Goal: Navigation & Orientation: Find specific page/section

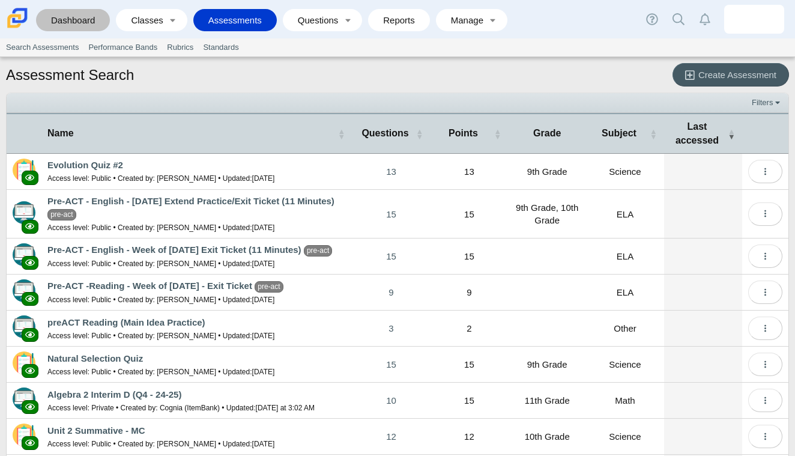
click at [90, 25] on link "Dashboard" at bounding box center [73, 20] width 62 height 22
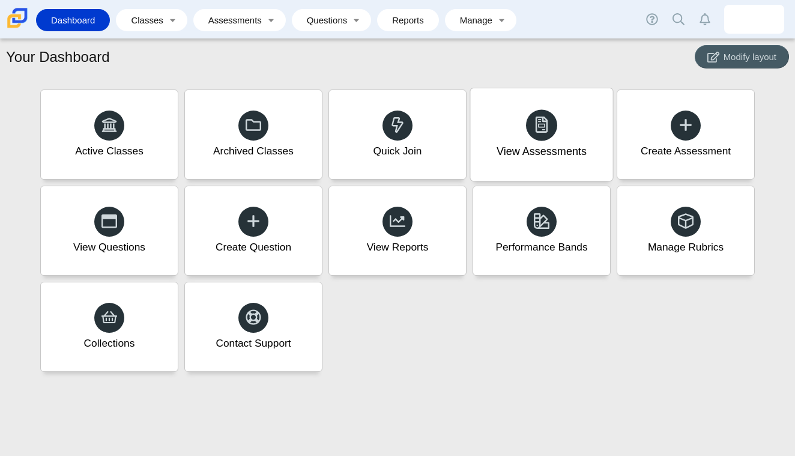
click at [538, 141] on div at bounding box center [541, 124] width 31 height 31
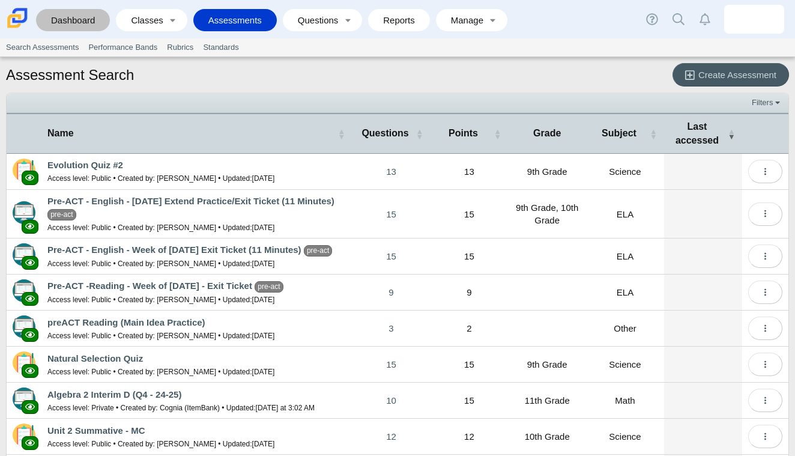
click at [80, 17] on link "Dashboard" at bounding box center [73, 20] width 62 height 22
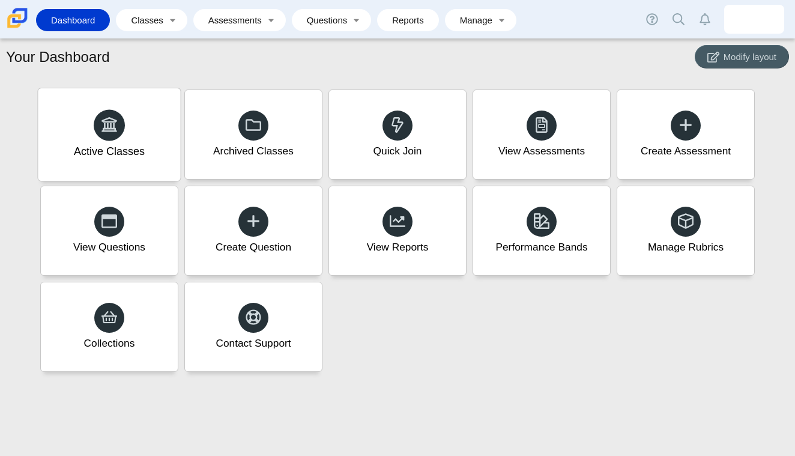
click at [154, 137] on div "Active Classes" at bounding box center [109, 134] width 142 height 93
click at [138, 11] on link "Classes" at bounding box center [143, 20] width 42 height 22
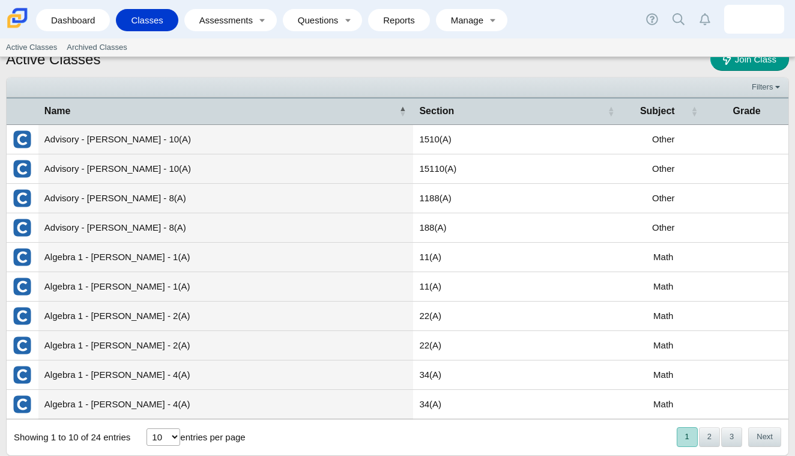
scroll to position [15, 0]
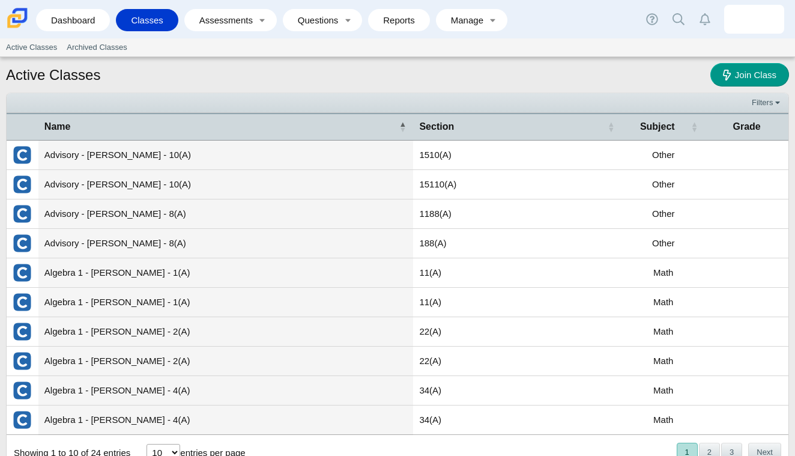
click at [569, 213] on td "1188(A)" at bounding box center [517, 213] width 208 height 29
click at [73, 8] on li "Dashboard" at bounding box center [76, 20] width 80 height 27
click at [74, 16] on link "Dashboard" at bounding box center [73, 20] width 62 height 22
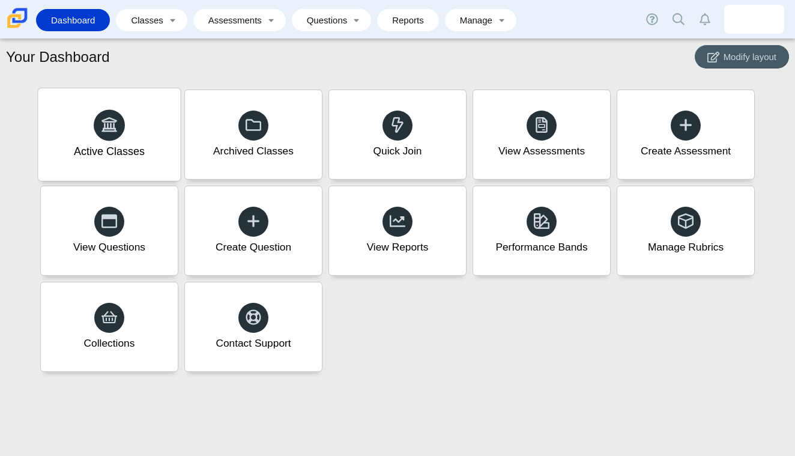
click at [163, 156] on div "Active Classes" at bounding box center [109, 134] width 142 height 93
click at [512, 166] on div "View Assessments" at bounding box center [541, 134] width 142 height 93
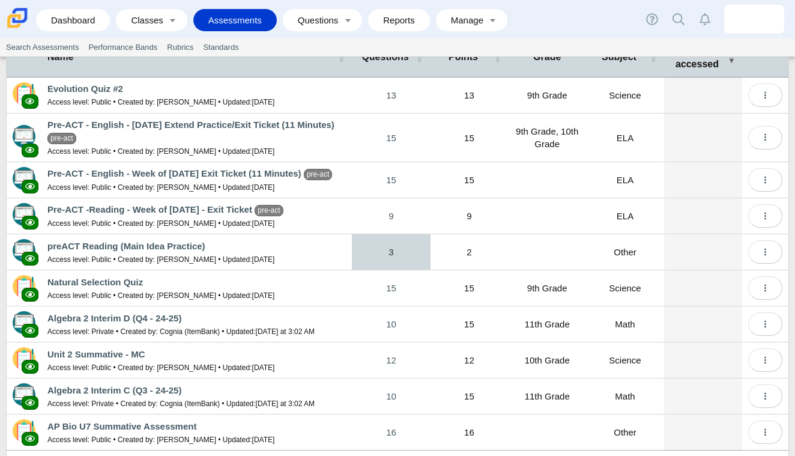
scroll to position [90, 0]
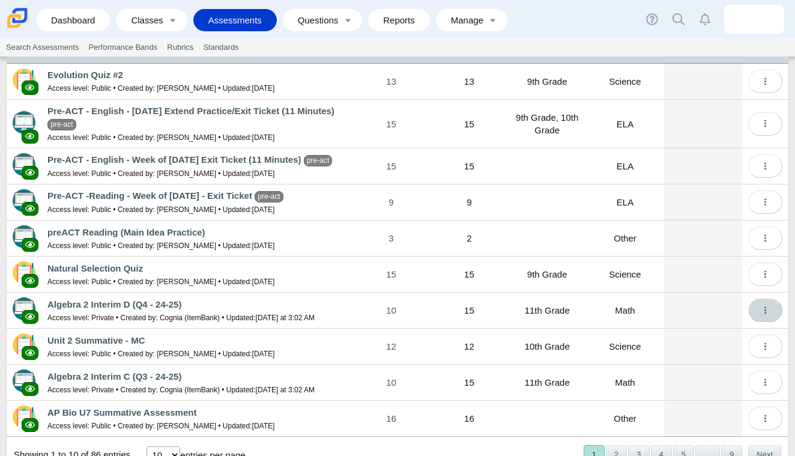
click at [764, 312] on icon "More options" at bounding box center [765, 310] width 9 height 9
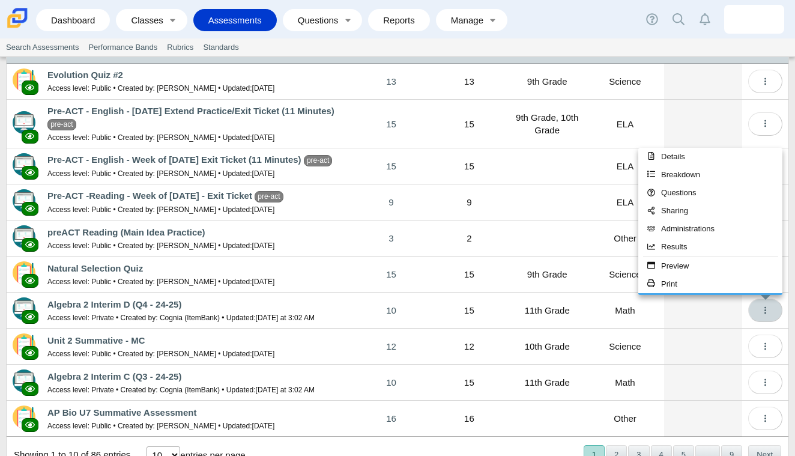
click at [764, 312] on icon "More options" at bounding box center [765, 310] width 9 height 9
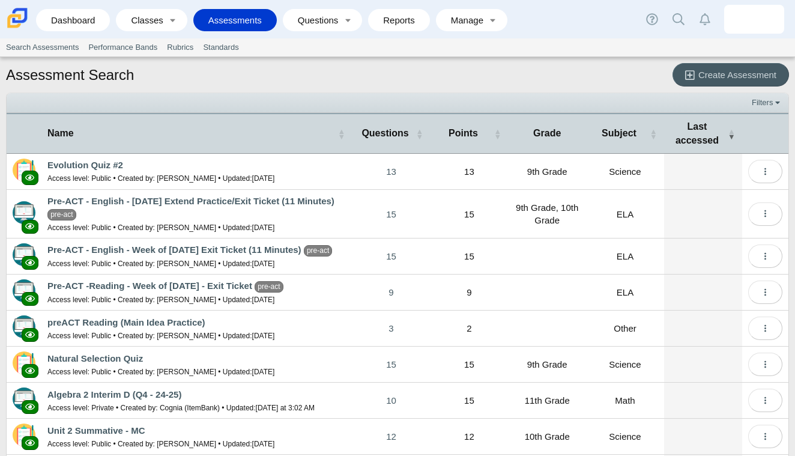
scroll to position [0, 0]
click at [63, 44] on link "Search Assessments" at bounding box center [42, 47] width 82 height 18
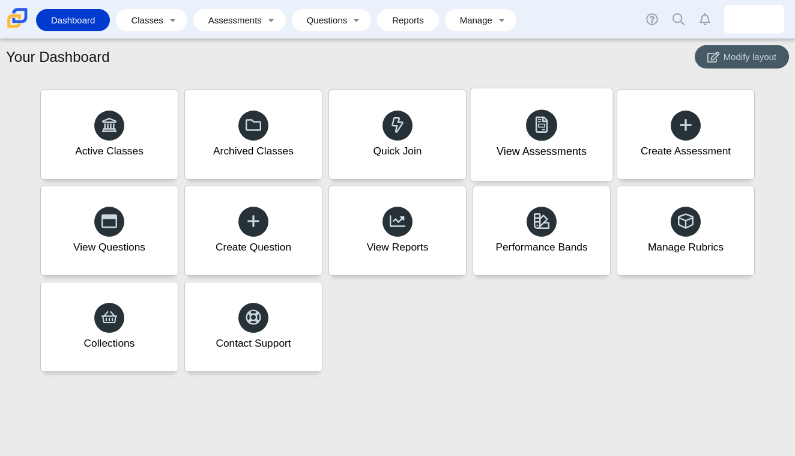
click at [525, 168] on div "View Assessments" at bounding box center [541, 134] width 142 height 93
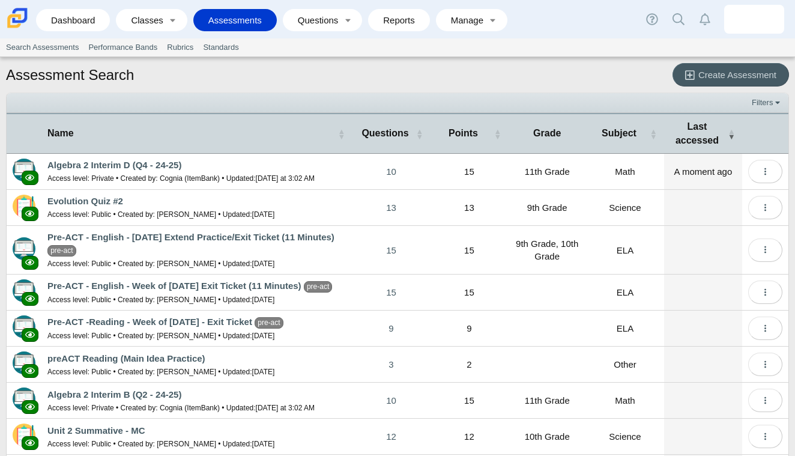
click at [259, 20] on link "Assessments" at bounding box center [234, 20] width 71 height 22
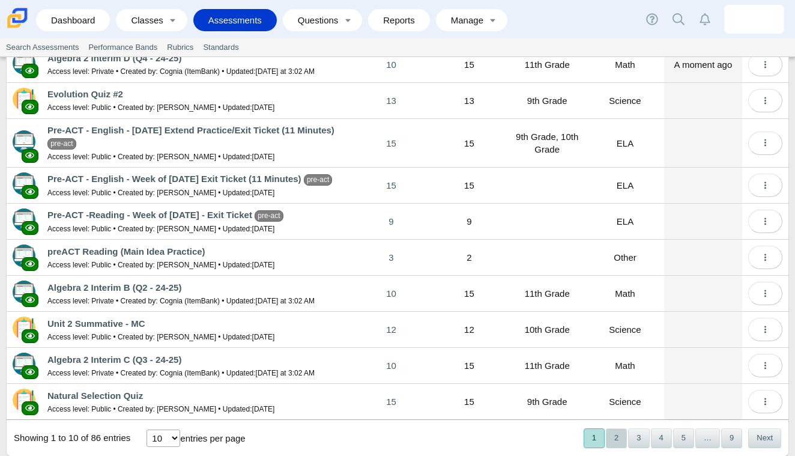
click at [621, 437] on button "2" at bounding box center [616, 438] width 21 height 20
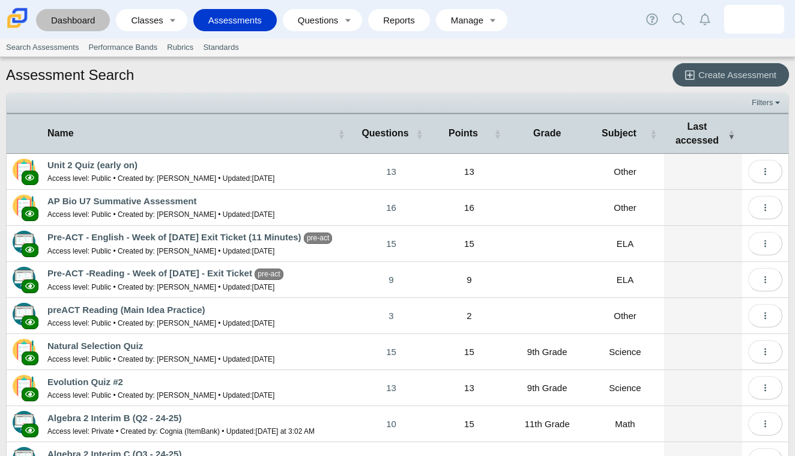
click at [85, 12] on link "Dashboard" at bounding box center [73, 20] width 62 height 22
